Goal: Task Accomplishment & Management: Manage account settings

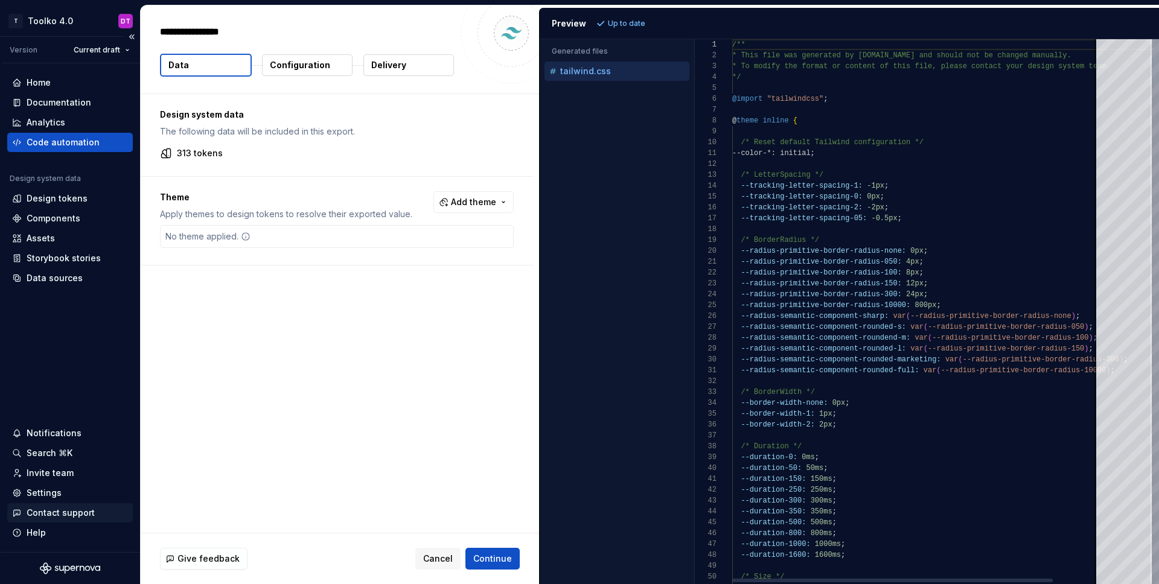
type textarea "*"
click at [49, 495] on div "Settings" at bounding box center [44, 493] width 35 height 12
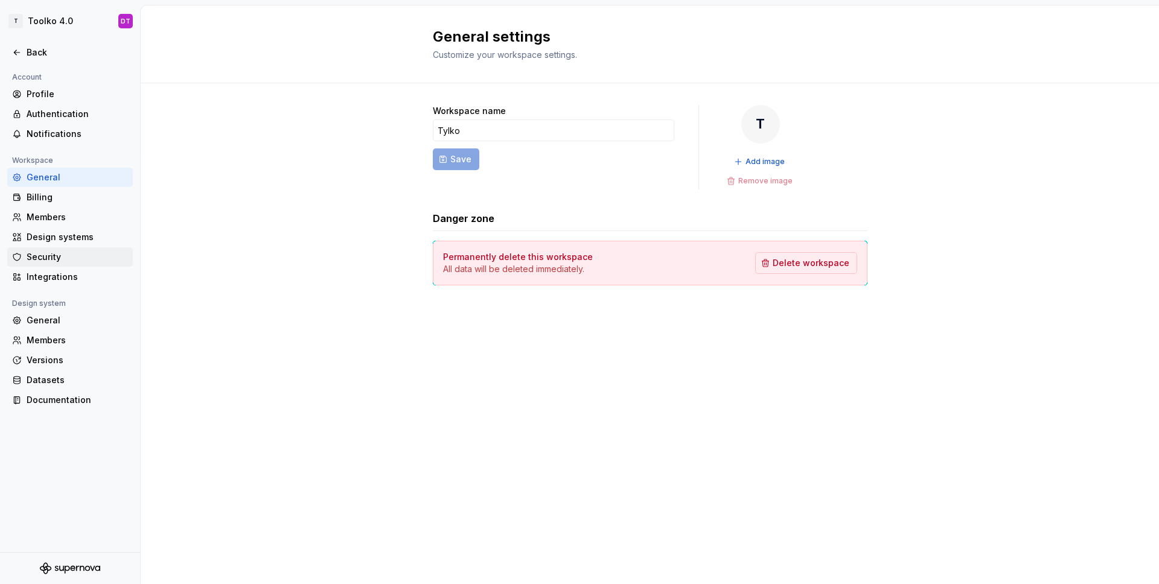
click at [80, 260] on div "Security" at bounding box center [77, 257] width 101 height 12
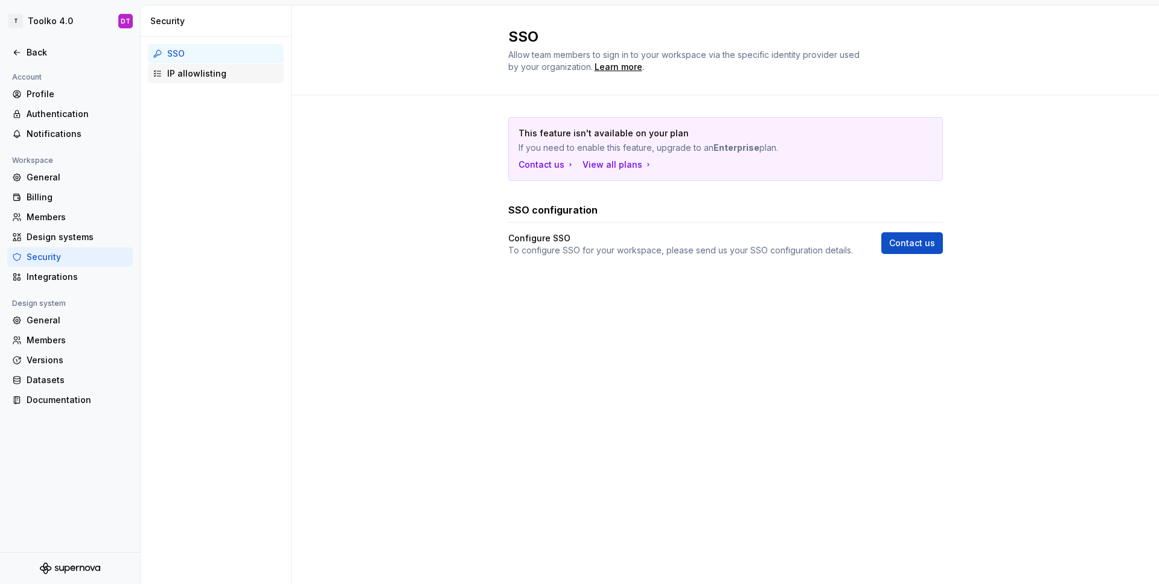
click at [214, 71] on div "IP allowlisting" at bounding box center [223, 74] width 112 height 12
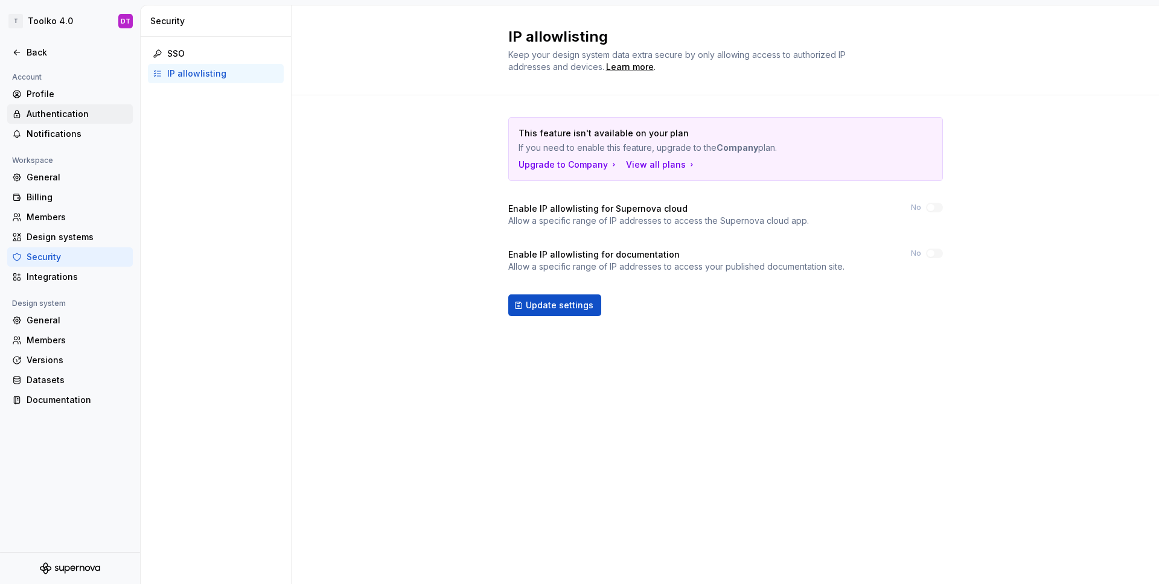
click at [64, 115] on div "Authentication" at bounding box center [77, 114] width 101 height 12
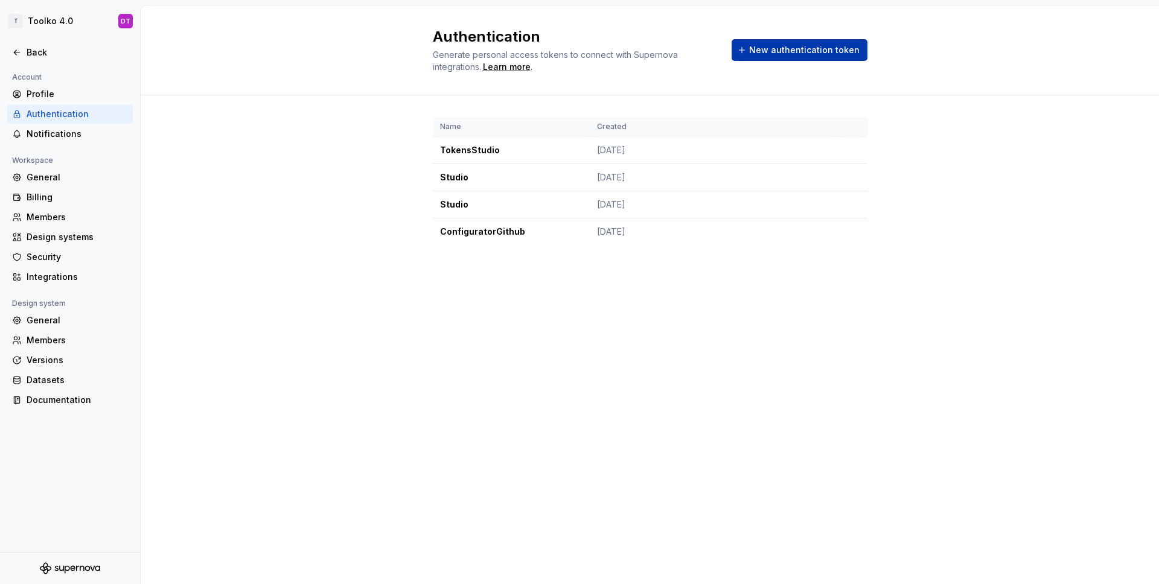
click at [773, 51] on span "New authentication token" at bounding box center [804, 50] width 110 height 12
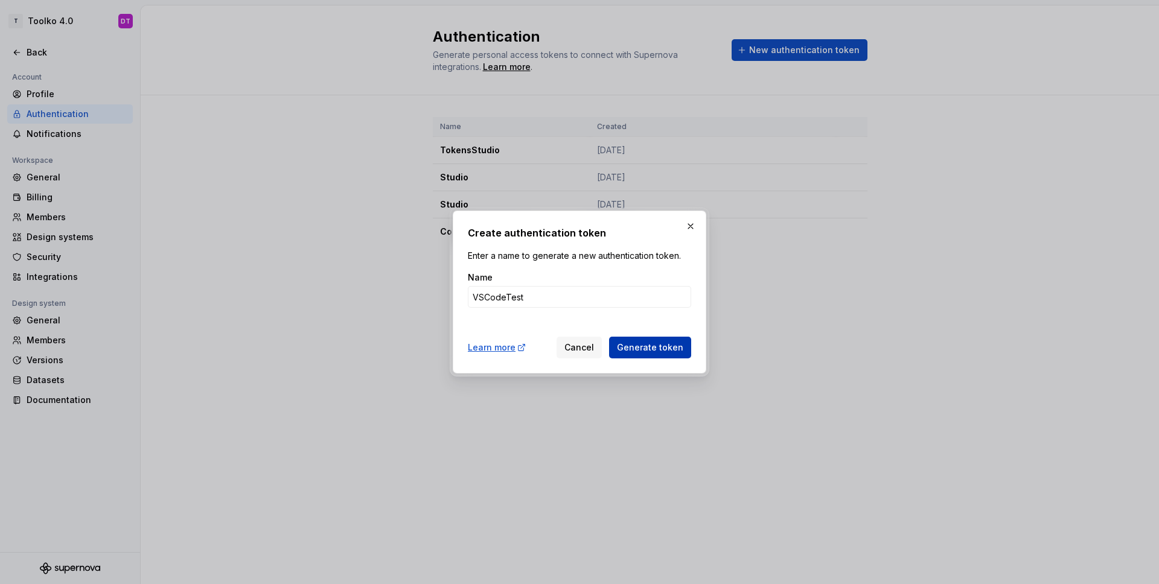
type input "VSCodeTest"
click at [659, 346] on span "Generate token" at bounding box center [650, 348] width 66 height 12
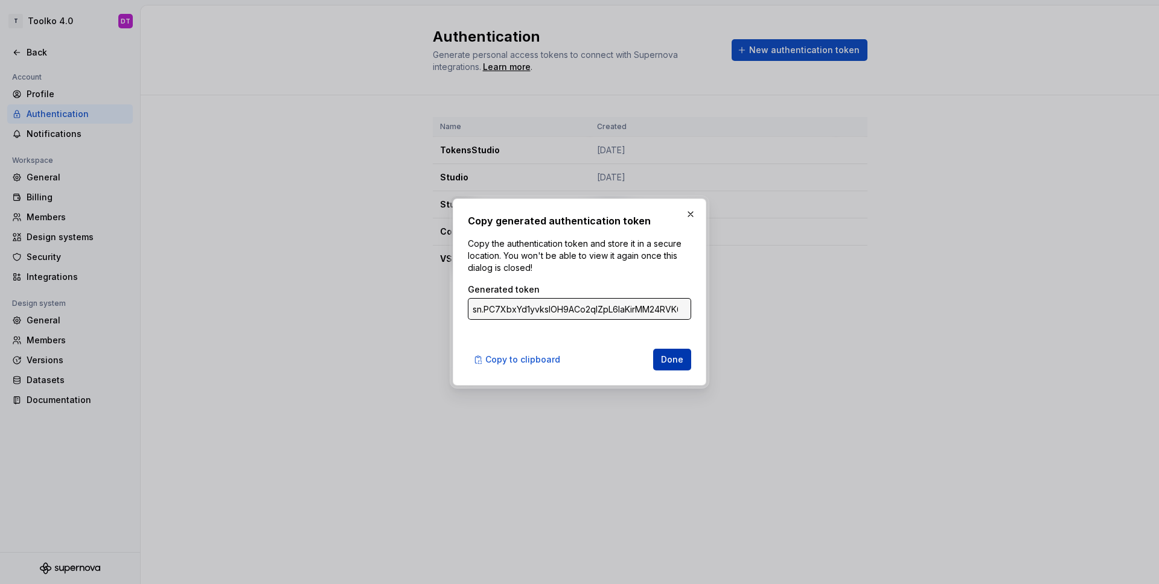
click at [670, 356] on span "Done" at bounding box center [672, 360] width 22 height 12
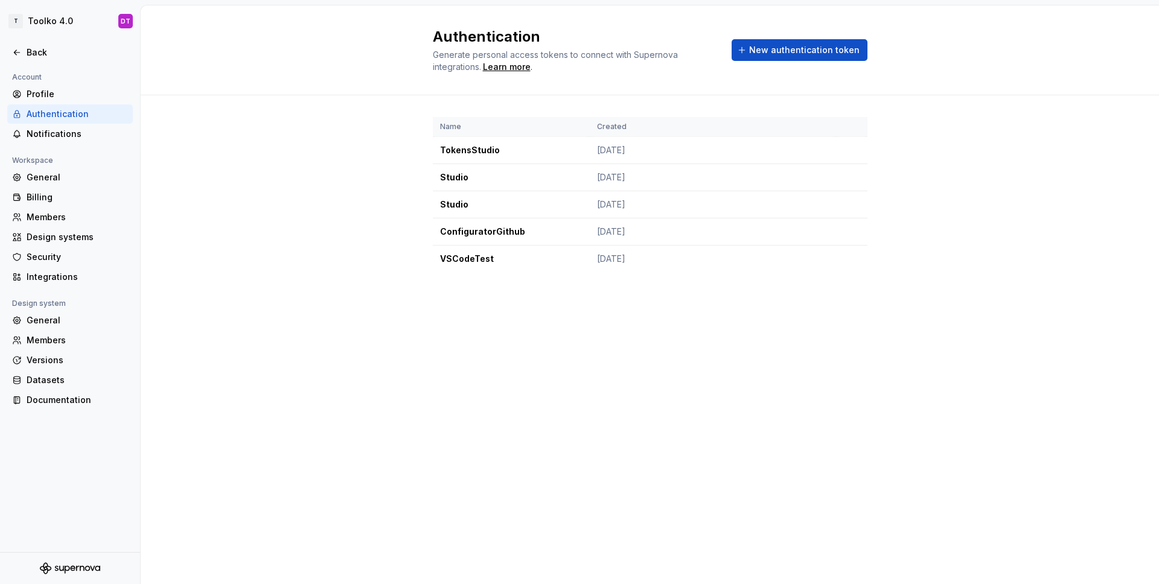
click at [834, 372] on div "Authentication Generate personal access tokens to connect with Supernova integr…" at bounding box center [650, 294] width 1018 height 579
click at [986, 304] on div "Name Created TokensStudio Mar 26, 2025 Studio Mar 26, 2025 Studio Mar 26, 2025 …" at bounding box center [650, 206] width 1018 height 223
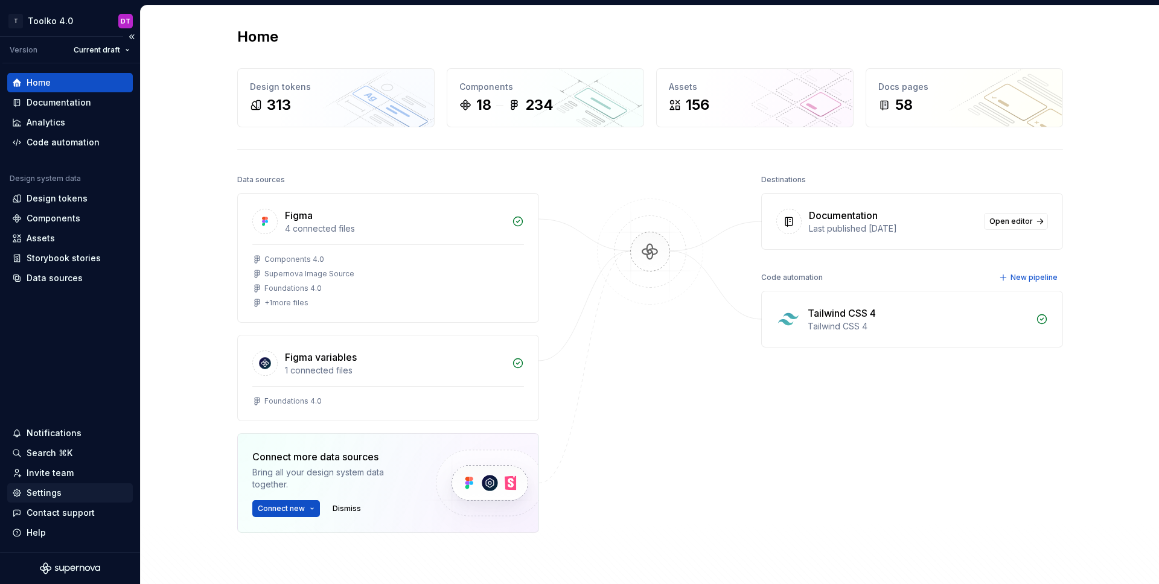
click at [59, 494] on div "Settings" at bounding box center [44, 493] width 35 height 12
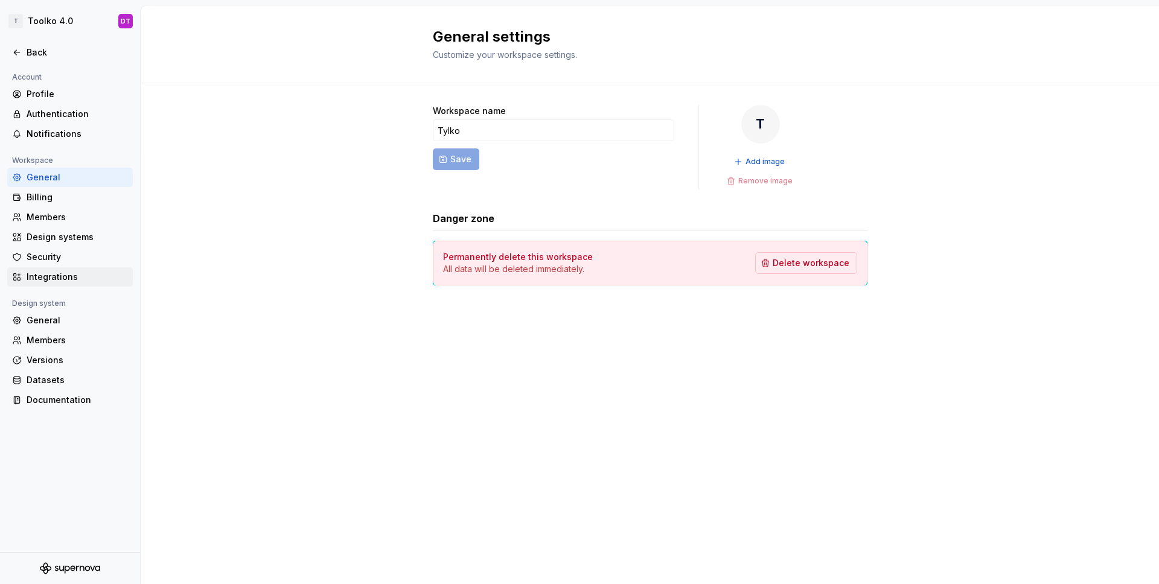
click at [76, 275] on div "Integrations" at bounding box center [77, 277] width 101 height 12
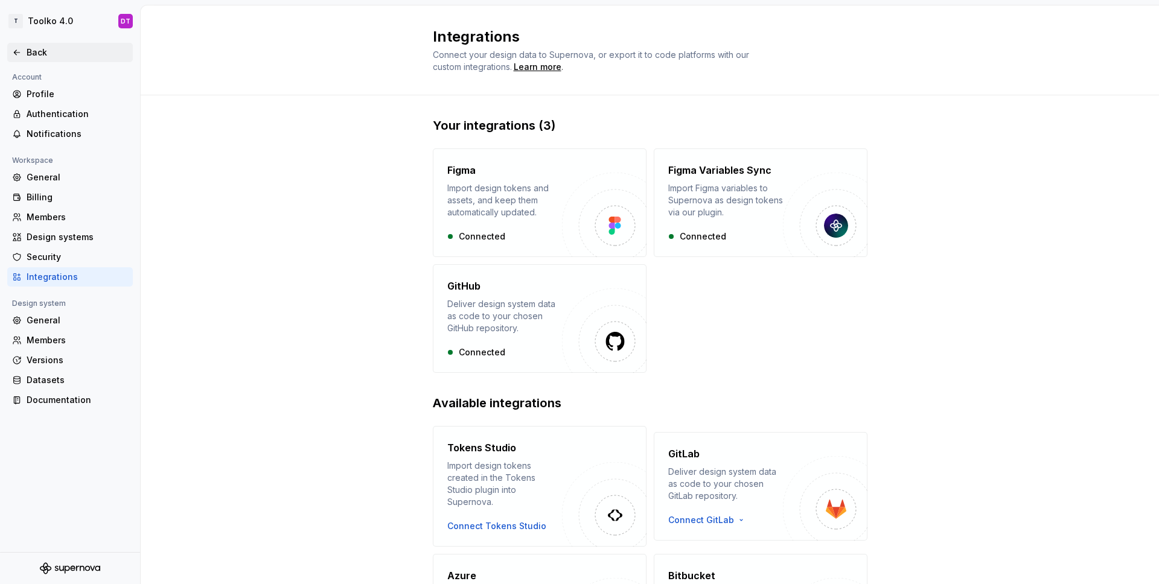
click at [37, 45] on div "Back" at bounding box center [70, 52] width 126 height 19
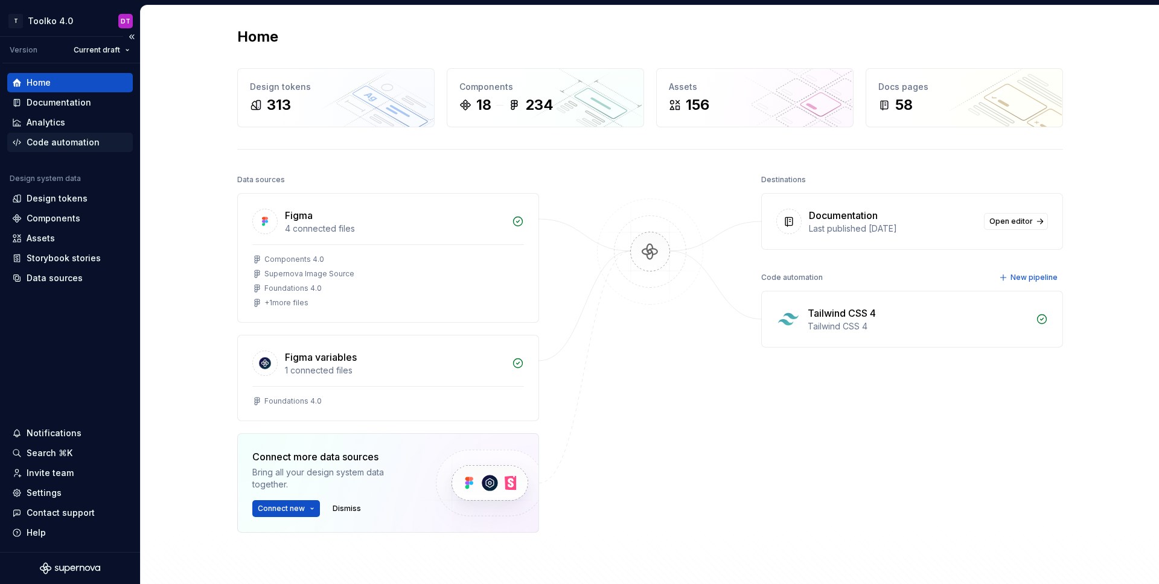
click at [71, 141] on div "Code automation" at bounding box center [63, 142] width 73 height 12
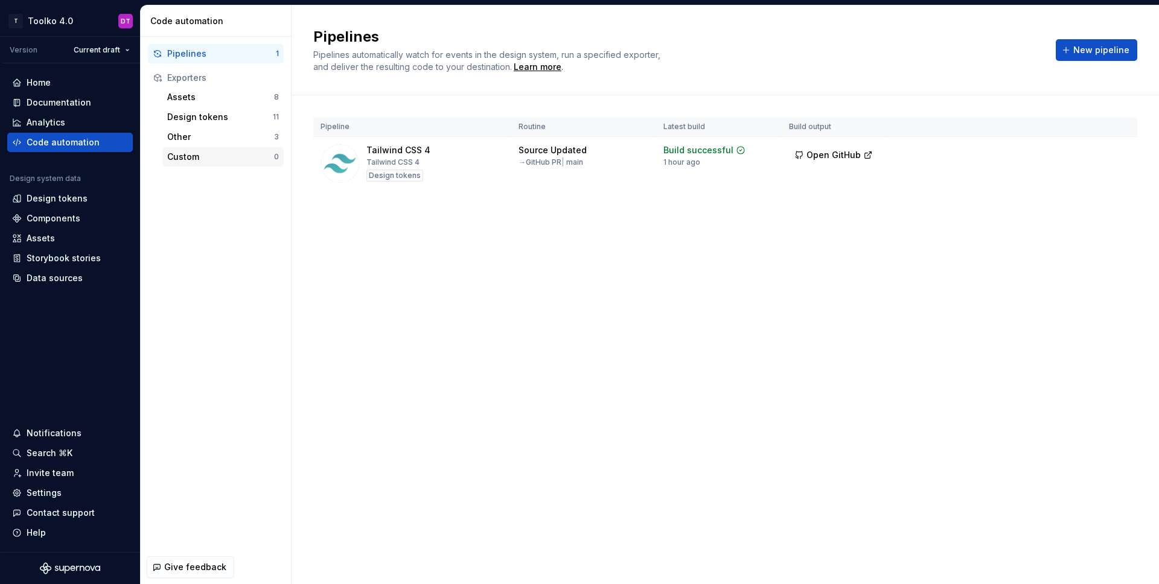
click at [193, 153] on div "Custom" at bounding box center [220, 157] width 107 height 12
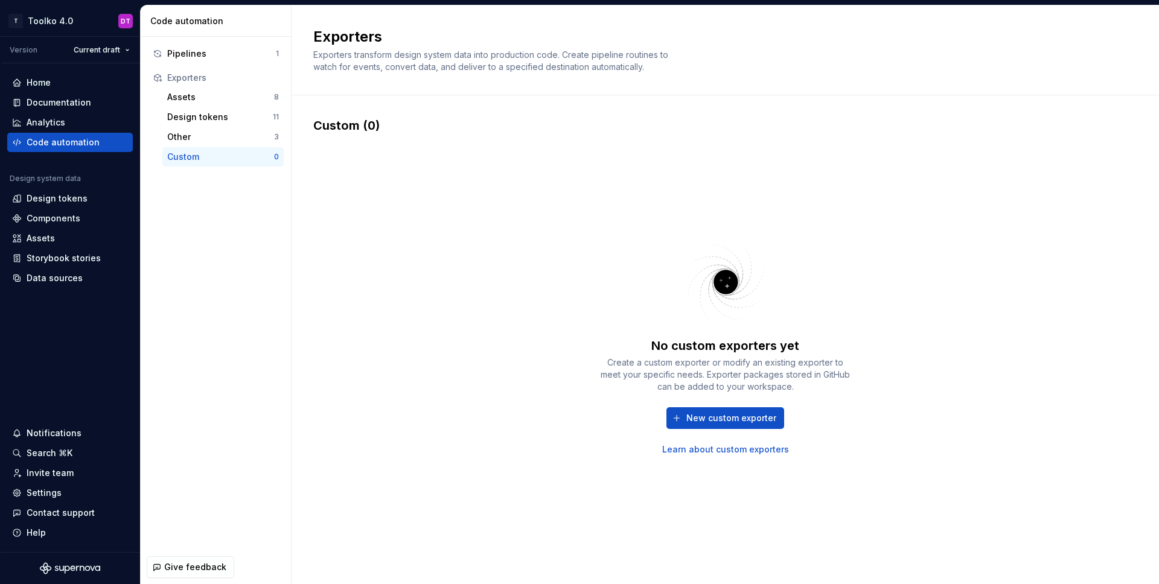
click at [861, 322] on div "No custom exporters yet Create a custom exporter or modify an existing exporter…" at bounding box center [725, 344] width 824 height 421
click at [888, 141] on div "No custom exporters yet Create a custom exporter or modify an existing exporter…" at bounding box center [725, 344] width 824 height 421
